Goal: Task Accomplishment & Management: Manage account settings

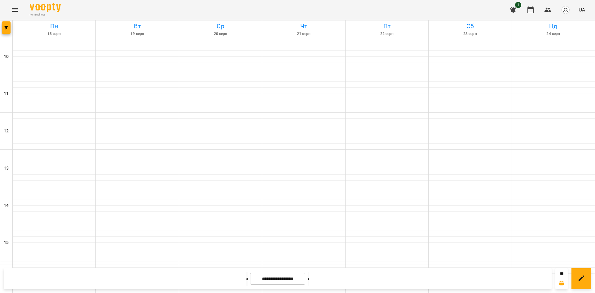
scroll to position [225, 0]
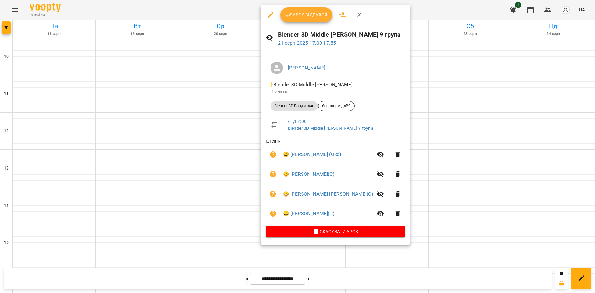
click at [319, 19] on span "Урок відбувся" at bounding box center [306, 14] width 42 height 7
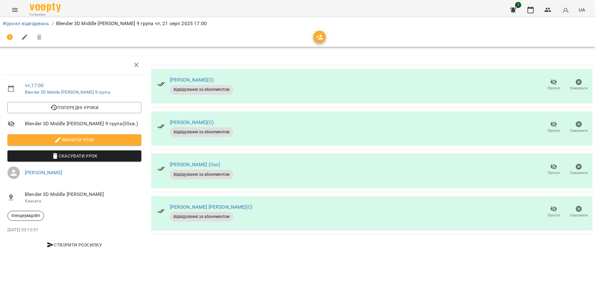
drag, startPoint x: 549, startPoint y: 209, endPoint x: 550, endPoint y: 205, distance: 3.9
click at [550, 205] on span "Прогул" at bounding box center [553, 211] width 18 height 12
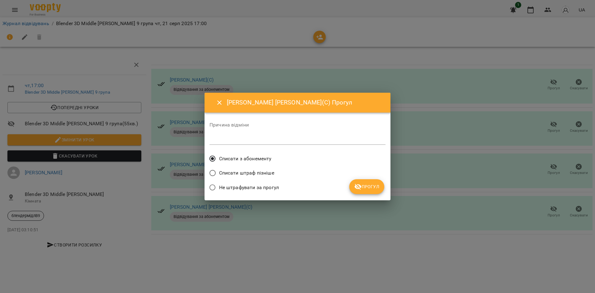
click at [267, 160] on span "Списати з абонементу" at bounding box center [245, 158] width 52 height 7
click at [367, 189] on span "Прогул" at bounding box center [366, 186] width 25 height 7
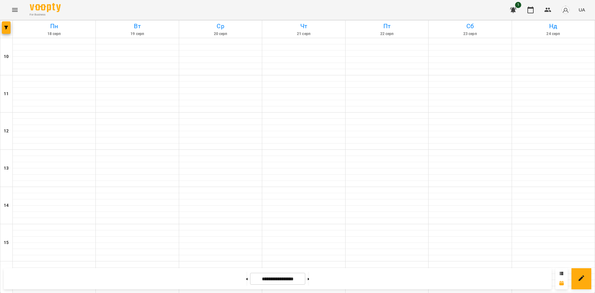
scroll to position [217, 0]
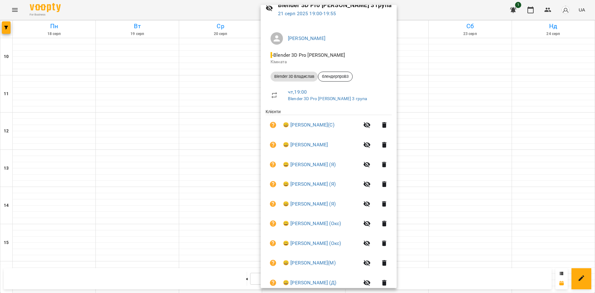
scroll to position [56, 0]
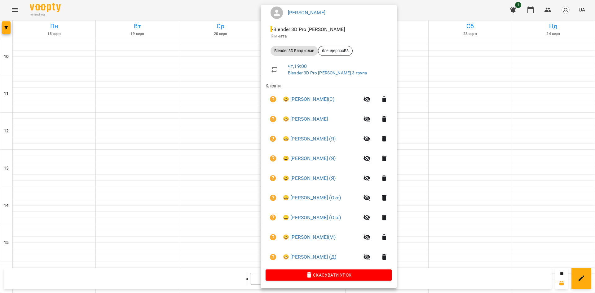
click at [522, 188] on div at bounding box center [297, 146] width 595 height 293
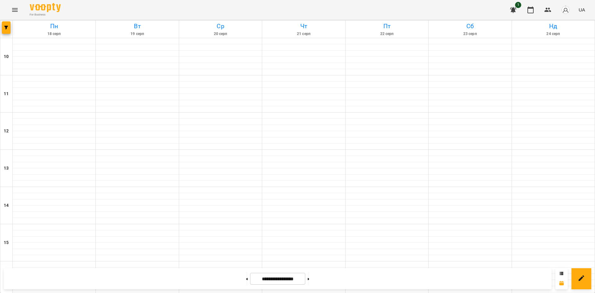
scroll to position [256, 0]
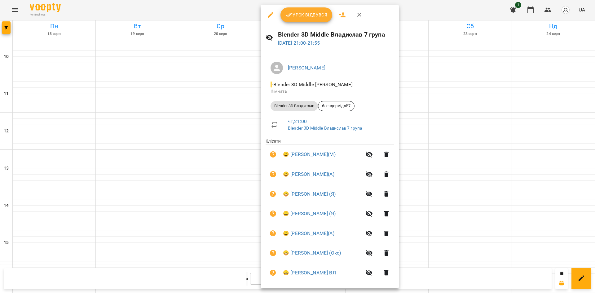
click at [487, 165] on div at bounding box center [297, 146] width 595 height 293
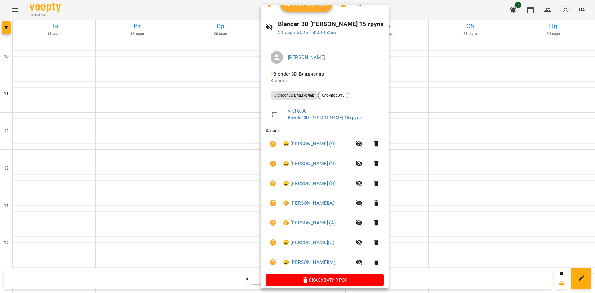
scroll to position [16, 0]
